Goal: Task Accomplishment & Management: Use online tool/utility

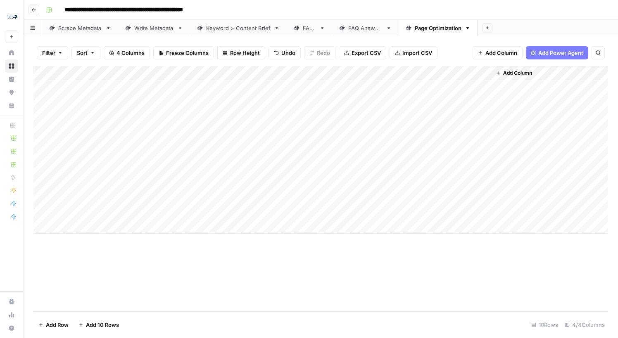
click at [401, 71] on div "Add Column" at bounding box center [320, 150] width 575 height 168
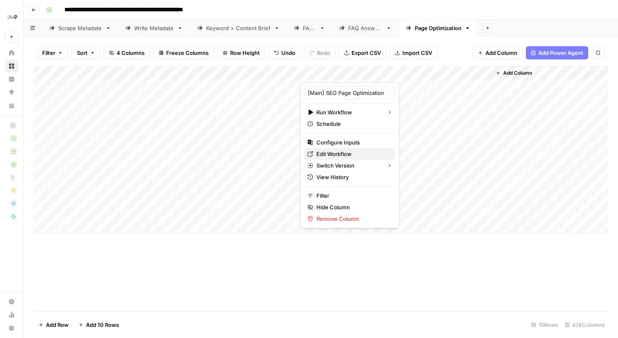
click at [350, 153] on span "Edit Workflow" at bounding box center [353, 154] width 72 height 8
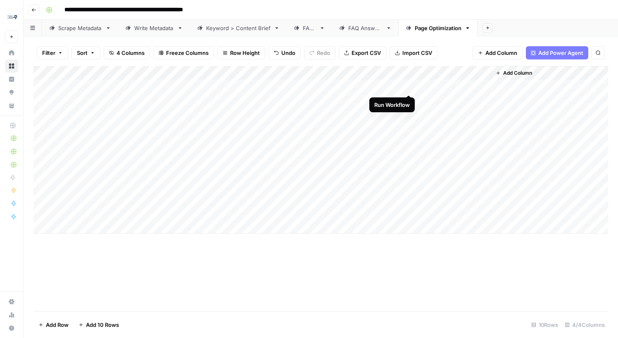
click at [410, 86] on div "Add Column" at bounding box center [320, 150] width 575 height 168
click at [410, 171] on div "Add Column" at bounding box center [320, 150] width 575 height 168
click at [345, 88] on div "Add Column" at bounding box center [320, 150] width 575 height 168
click at [397, 89] on div "Add Column" at bounding box center [320, 150] width 575 height 168
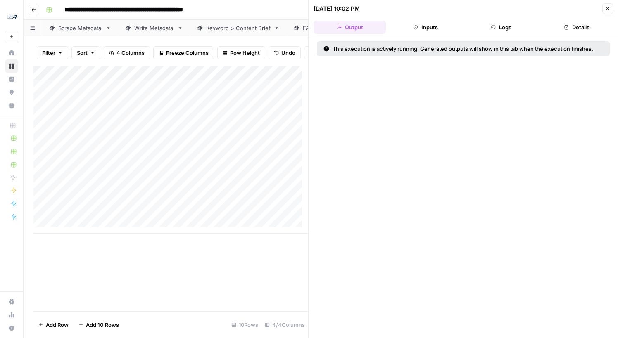
click at [572, 26] on button "Details" at bounding box center [577, 27] width 72 height 13
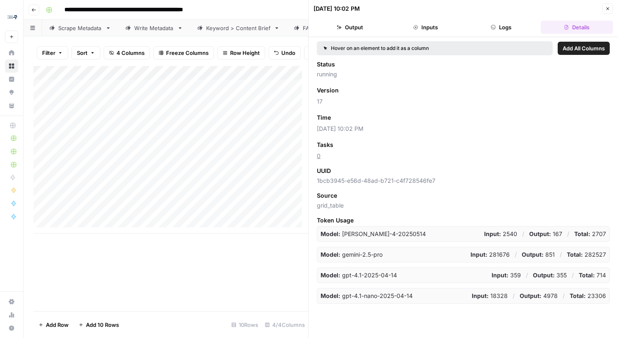
click at [519, 30] on button "Logs" at bounding box center [501, 27] width 72 height 13
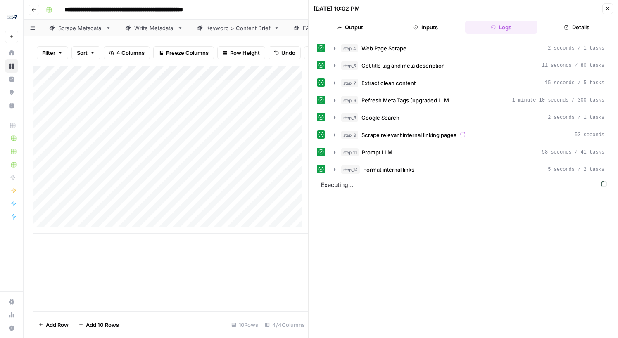
click at [414, 25] on icon "button" at bounding box center [415, 27] width 5 height 5
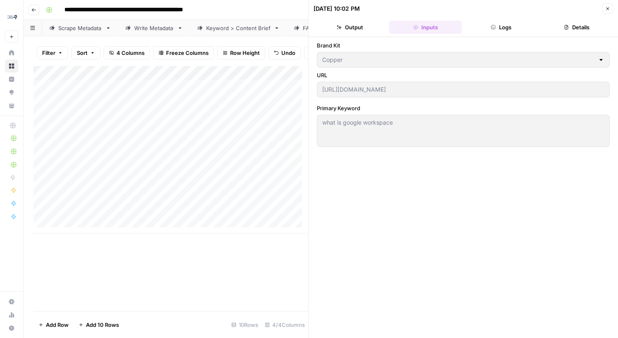
click at [564, 25] on icon "button" at bounding box center [566, 27] width 5 height 5
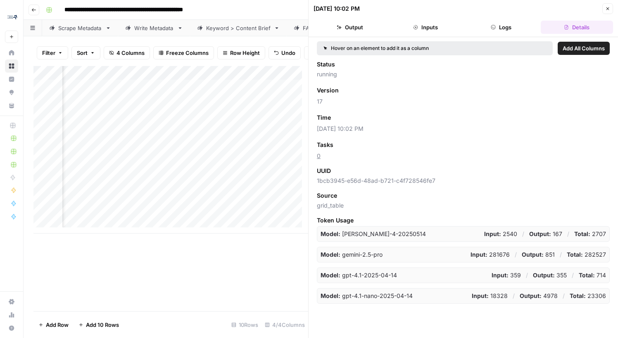
scroll to position [0, 193]
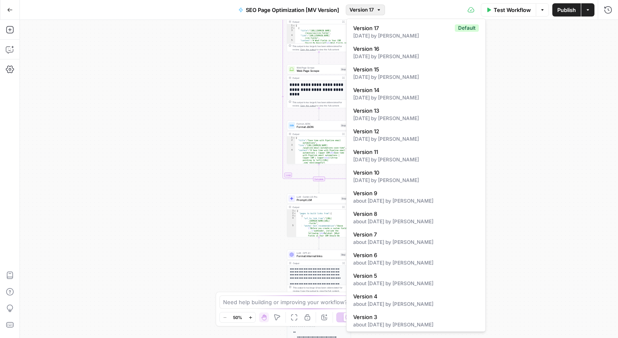
click at [374, 12] on span "Version 17" at bounding box center [362, 9] width 24 height 7
